Goal: Check status

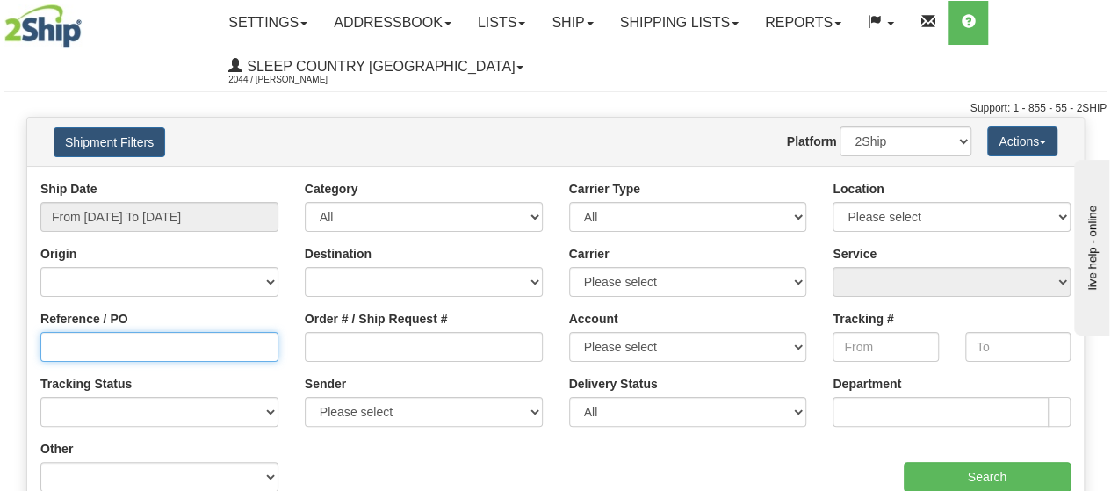
click at [130, 347] on input "Reference / PO" at bounding box center [159, 347] width 238 height 30
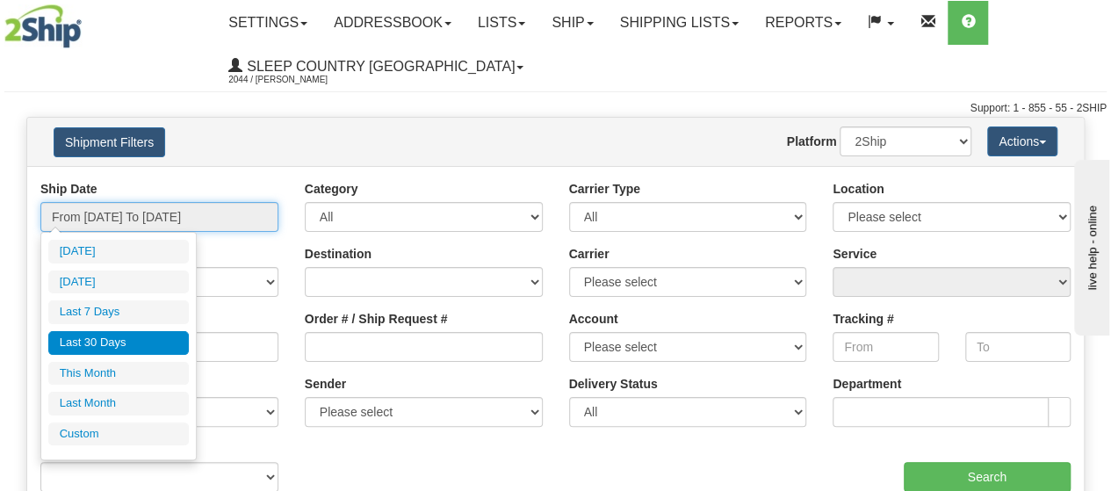
click at [160, 213] on input "From [DATE] To [DATE]" at bounding box center [159, 217] width 238 height 30
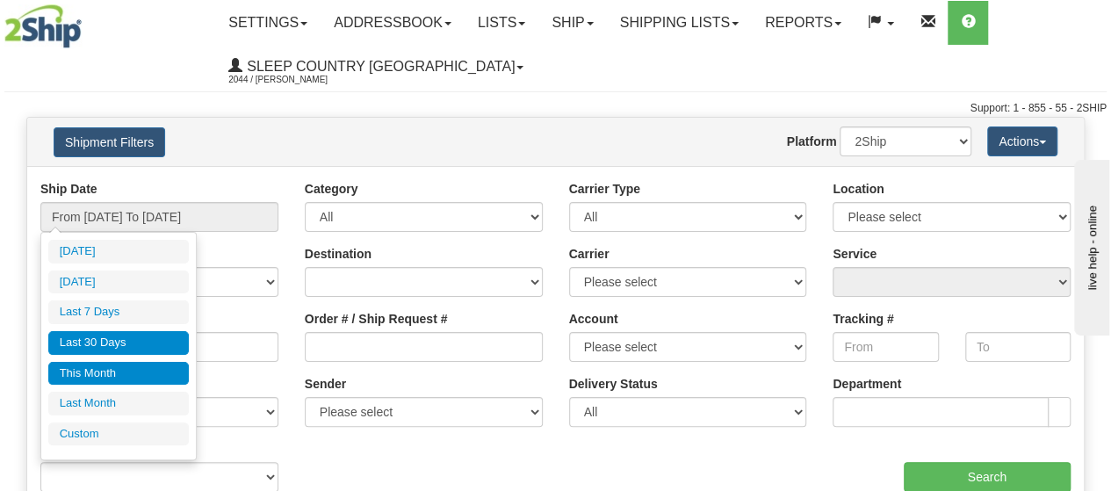
click at [111, 366] on li "This Month" at bounding box center [118, 374] width 141 height 24
type input "From [DATE] To [DATE]"
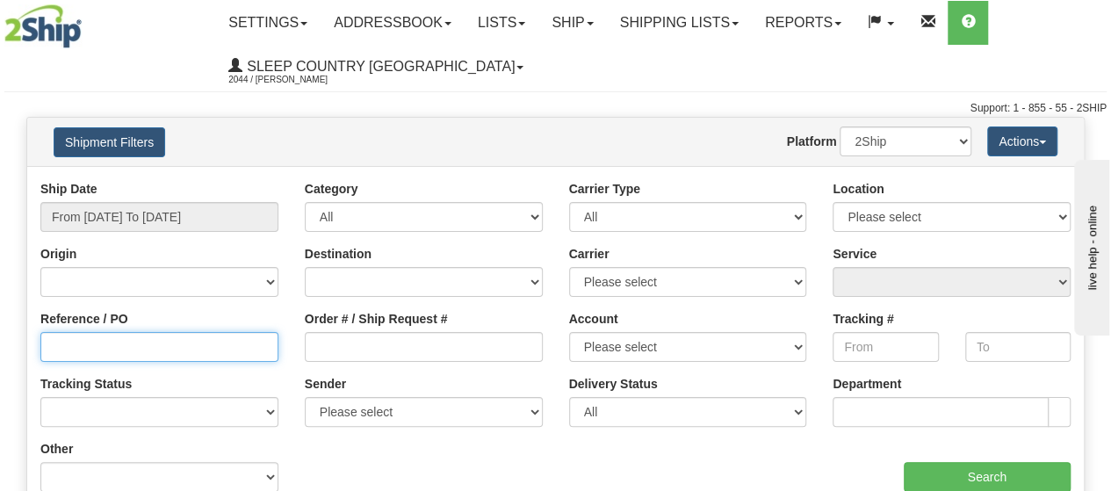
click at [106, 343] on input "Reference / PO" at bounding box center [159, 347] width 238 height 30
paste input "124343"
type input "124343"
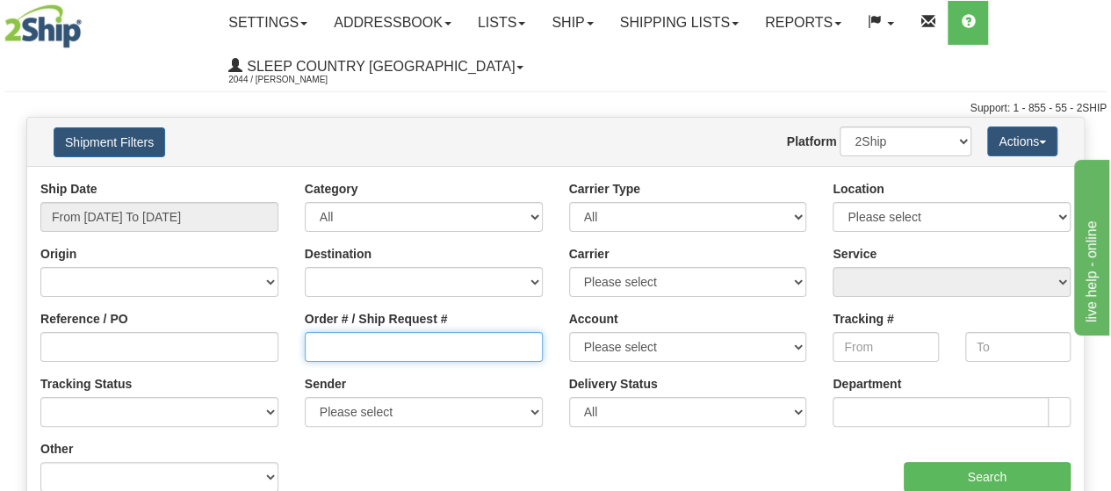
click at [320, 338] on input "Order # / Ship Request #" at bounding box center [424, 347] width 238 height 30
paste input "124343"
type input "124343"
